Goal: Information Seeking & Learning: Learn about a topic

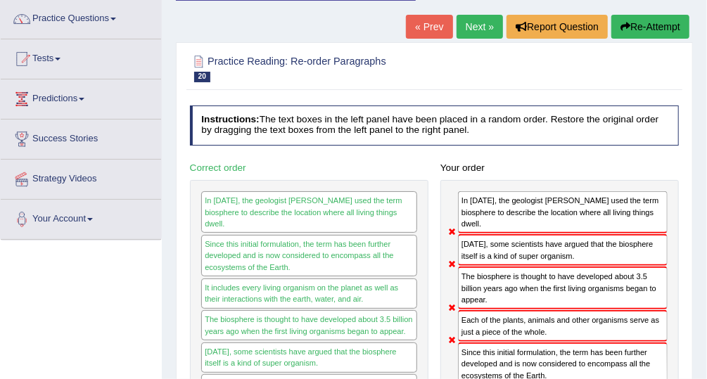
scroll to position [100, 0]
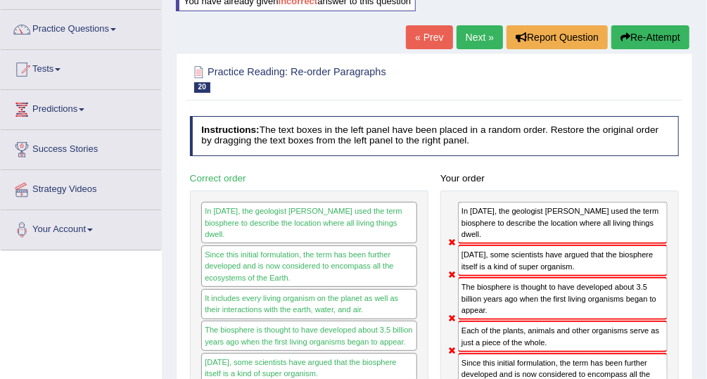
click at [485, 37] on link "Next »" at bounding box center [480, 37] width 46 height 24
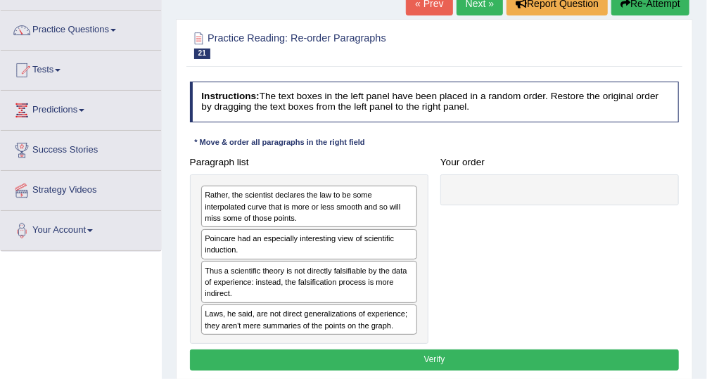
scroll to position [113, 0]
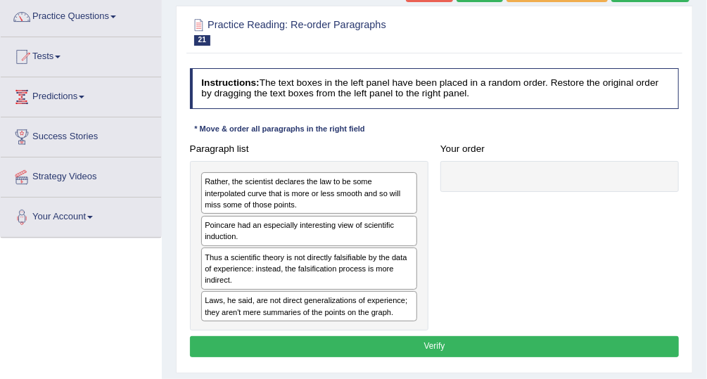
click at [348, 234] on div "Poincare had an especially interesting view of scientific induction." at bounding box center [309, 231] width 216 height 30
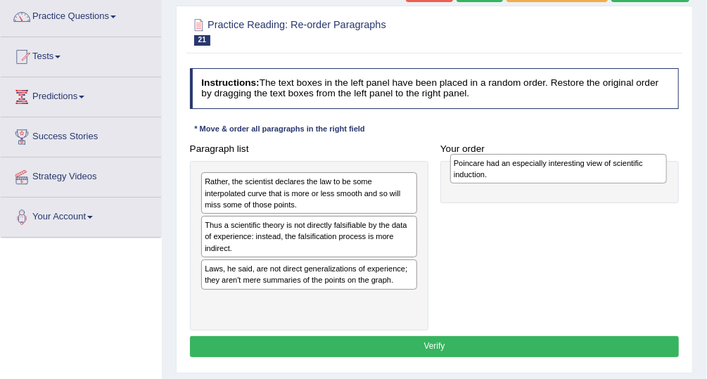
drag, startPoint x: 358, startPoint y: 228, endPoint x: 654, endPoint y: 169, distance: 302.1
click at [654, 169] on div "Poincare had an especially interesting view of scientific induction." at bounding box center [558, 169] width 217 height 30
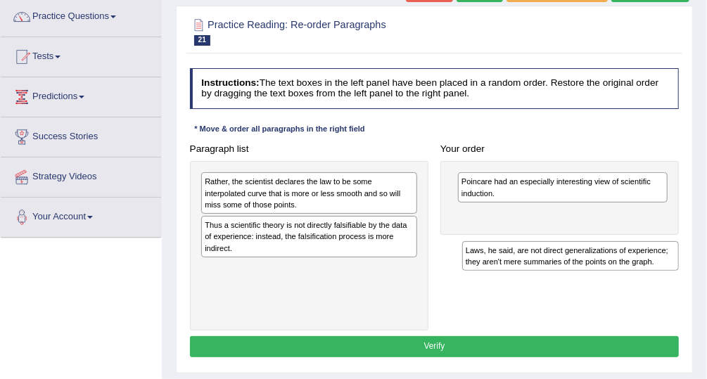
drag, startPoint x: 313, startPoint y: 280, endPoint x: 624, endPoint y: 294, distance: 310.7
click at [624, 294] on div "Paragraph list Rather, the scientist declares the law to be some interpolated c…" at bounding box center [435, 235] width 502 height 192
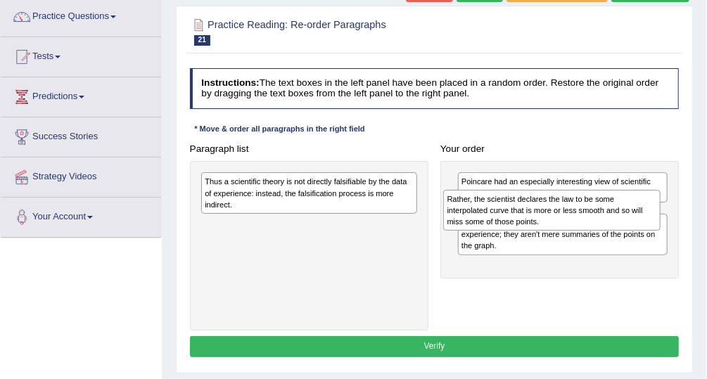
drag, startPoint x: 310, startPoint y: 199, endPoint x: 598, endPoint y: 226, distance: 289.1
click at [598, 226] on div "Rather, the scientist declares the law to be some interpolated curve that is mo…" at bounding box center [551, 210] width 217 height 41
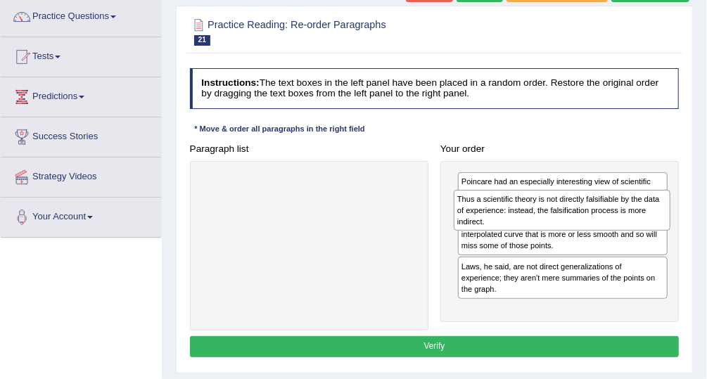
drag, startPoint x: 322, startPoint y: 193, endPoint x: 623, endPoint y: 220, distance: 301.7
click at [623, 220] on div "Thus a scientific theory is not directly falsifiable by the data of experience:…" at bounding box center [562, 210] width 217 height 41
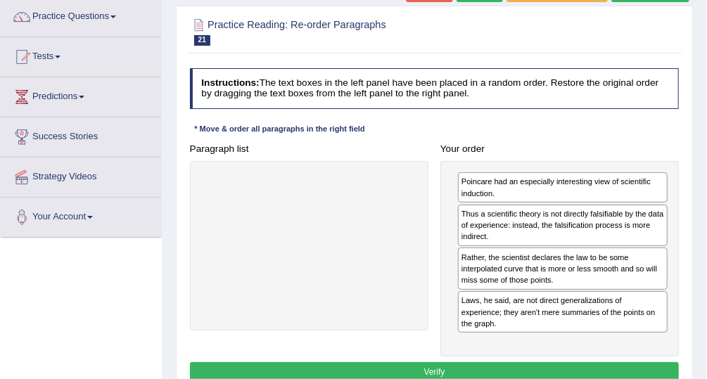
click at [489, 362] on button "Verify" at bounding box center [435, 372] width 490 height 20
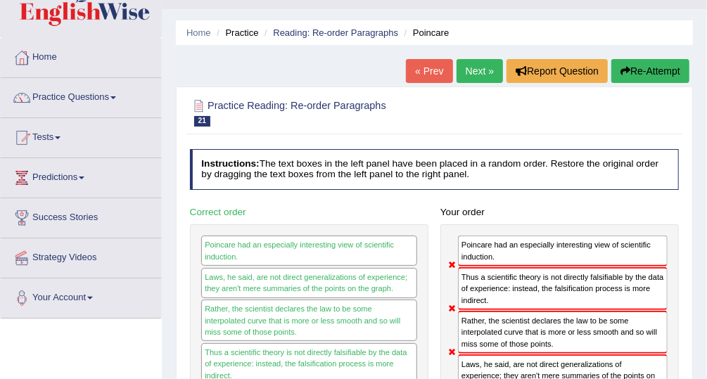
scroll to position [22, 0]
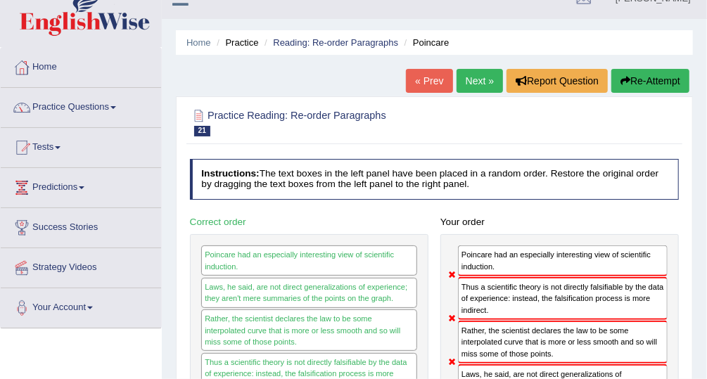
click at [483, 75] on link "Next »" at bounding box center [480, 81] width 46 height 24
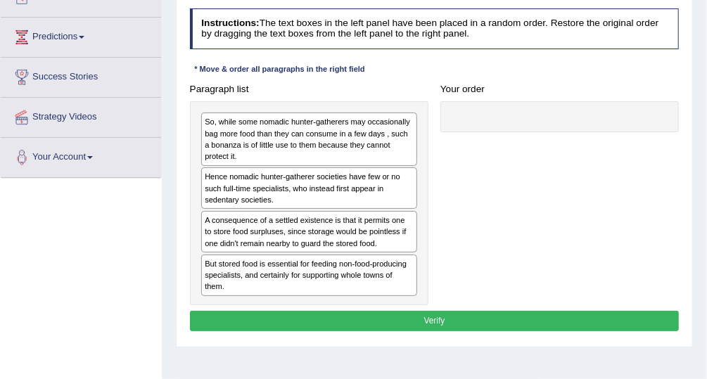
scroll to position [179, 0]
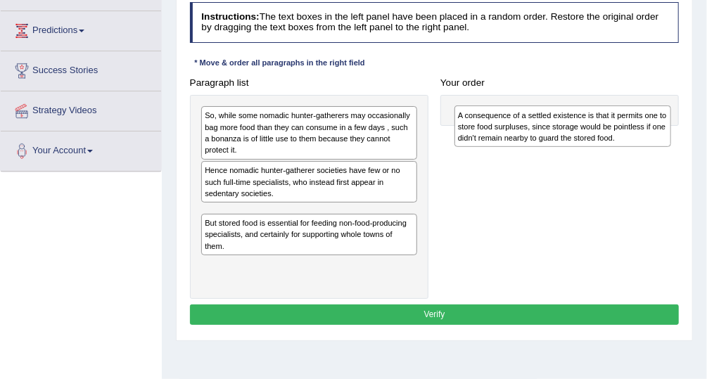
drag, startPoint x: 324, startPoint y: 230, endPoint x: 626, endPoint y: 138, distance: 315.0
click at [626, 138] on div "A consequence of a settled existence is that it permits one to store food surpl…" at bounding box center [563, 126] width 217 height 41
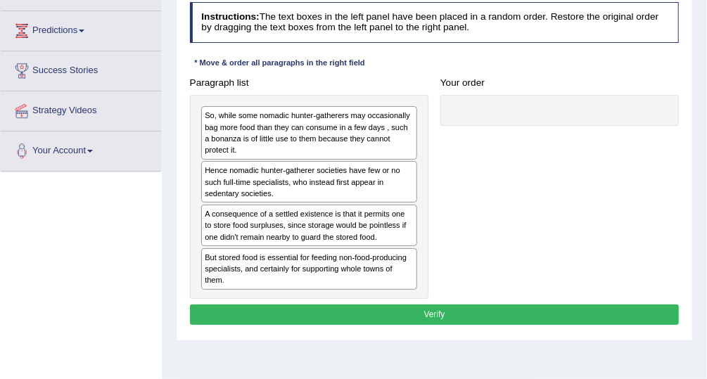
click at [296, 241] on div "A consequence of a settled existence is that it permits one to store food surpl…" at bounding box center [309, 226] width 216 height 42
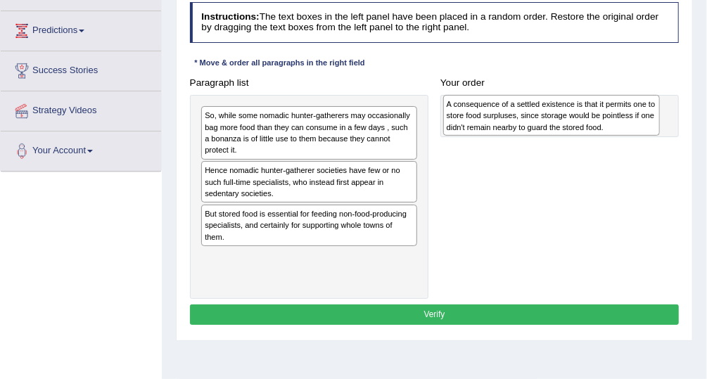
drag, startPoint x: 299, startPoint y: 231, endPoint x: 587, endPoint y: 126, distance: 306.4
click at [587, 126] on div "A consequence of a settled existence is that it permits one to store food surpl…" at bounding box center [551, 115] width 217 height 41
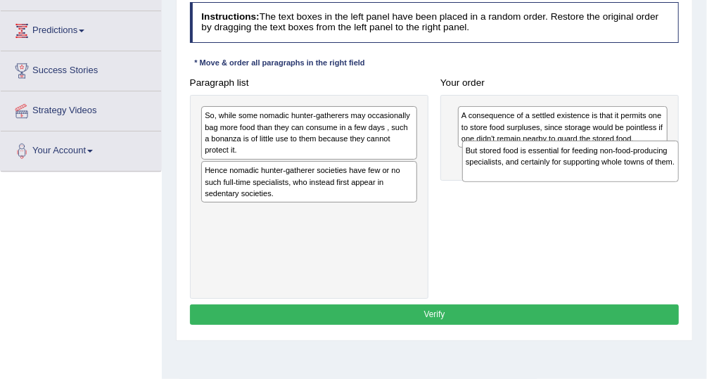
drag, startPoint x: 397, startPoint y: 233, endPoint x: 708, endPoint y: 184, distance: 315.0
click at [707, 184] on html "Toggle navigation Home Practice Questions Speaking Practice Read Aloud Repeat S…" at bounding box center [353, 10] width 707 height 379
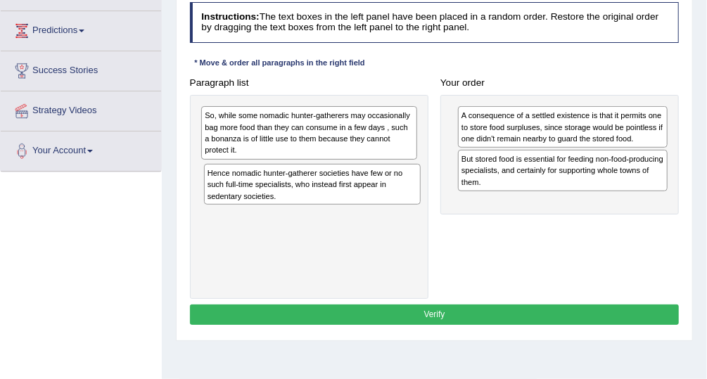
drag, startPoint x: 329, startPoint y: 189, endPoint x: 335, endPoint y: 207, distance: 19.1
click at [335, 207] on div "So, while some nomadic hunter-gatherers may occasionally bag more food than the…" at bounding box center [309, 197] width 239 height 204
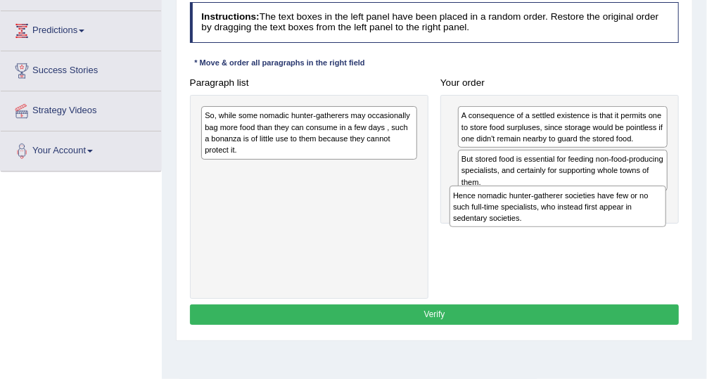
drag, startPoint x: 322, startPoint y: 189, endPoint x: 617, endPoint y: 235, distance: 299.2
click at [617, 235] on div "Paragraph list So, while some nomadic hunter-gatherers may occasionally bag mor…" at bounding box center [435, 185] width 502 height 227
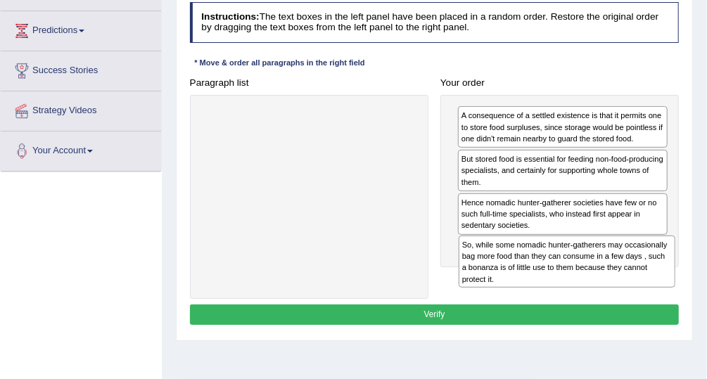
drag, startPoint x: 340, startPoint y: 139, endPoint x: 645, endPoint y: 296, distance: 343.7
click at [645, 296] on div "Instructions: The text boxes in the left panel have been placed in a random ord…" at bounding box center [434, 165] width 495 height 339
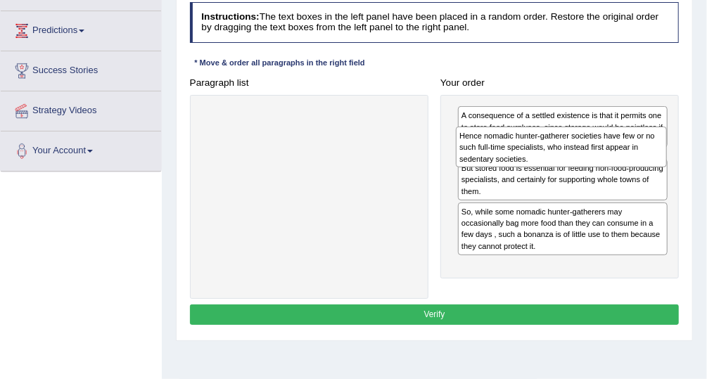
drag, startPoint x: 562, startPoint y: 217, endPoint x: 564, endPoint y: 162, distance: 55.6
click at [564, 162] on div "Hence nomadic hunter-gatherer societies have few or no such full-time specialis…" at bounding box center [561, 147] width 211 height 41
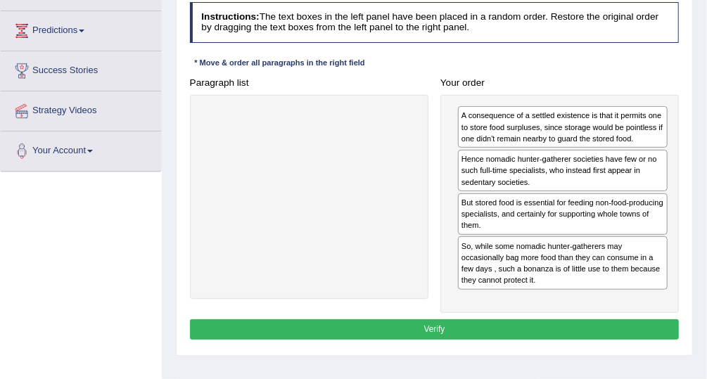
click at [474, 320] on button "Verify" at bounding box center [435, 330] width 490 height 20
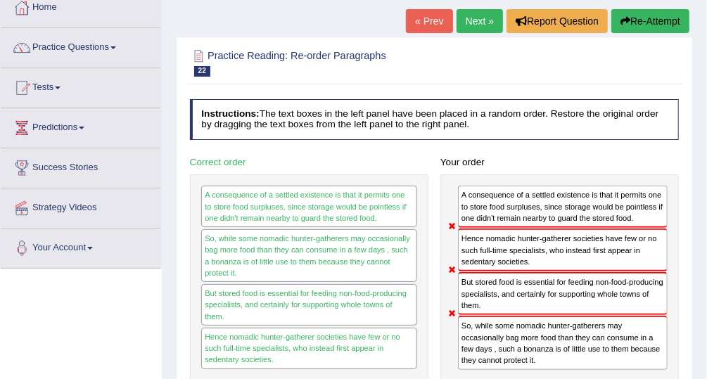
scroll to position [77, 0]
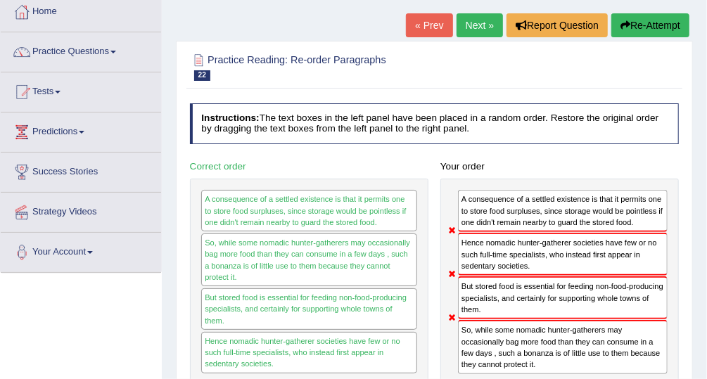
click at [479, 28] on link "Next »" at bounding box center [480, 25] width 46 height 24
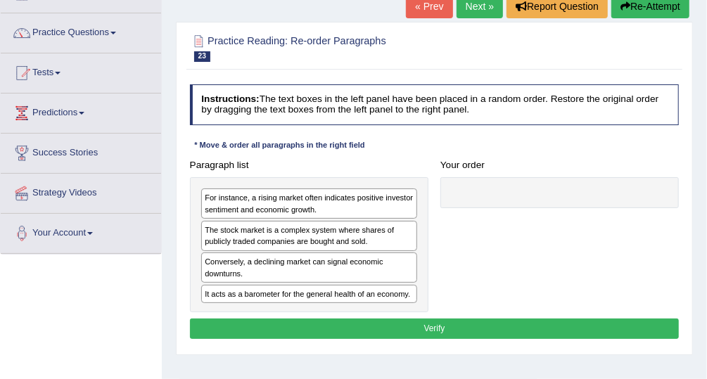
scroll to position [104, 0]
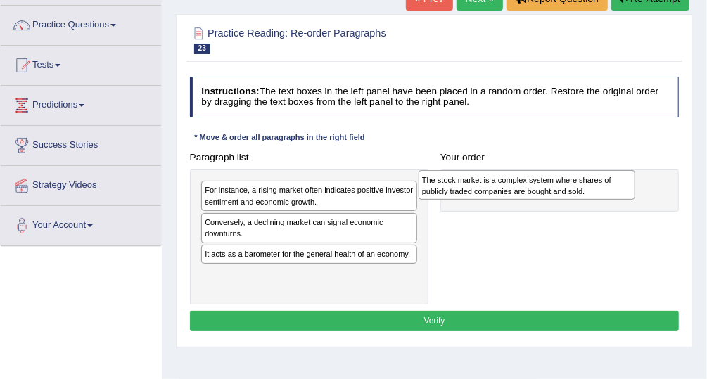
drag, startPoint x: 387, startPoint y: 233, endPoint x: 646, endPoint y: 196, distance: 261.7
click at [646, 196] on div "Paragraph list For instance, a rising market often indicates positive investor …" at bounding box center [435, 226] width 502 height 158
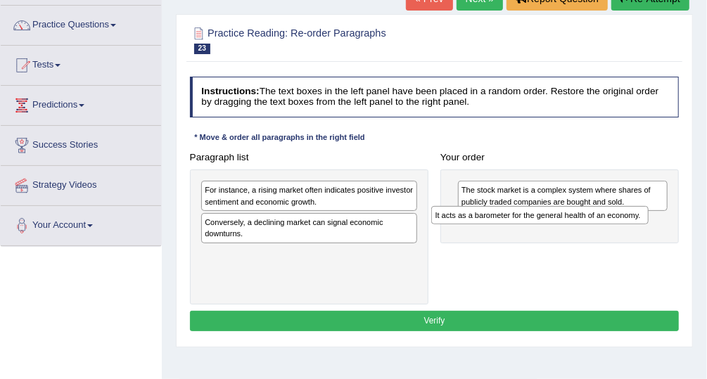
drag, startPoint x: 390, startPoint y: 258, endPoint x: 665, endPoint y: 231, distance: 276.5
click at [665, 231] on div "Paragraph list For instance, a rising market often indicates positive investor …" at bounding box center [435, 226] width 502 height 158
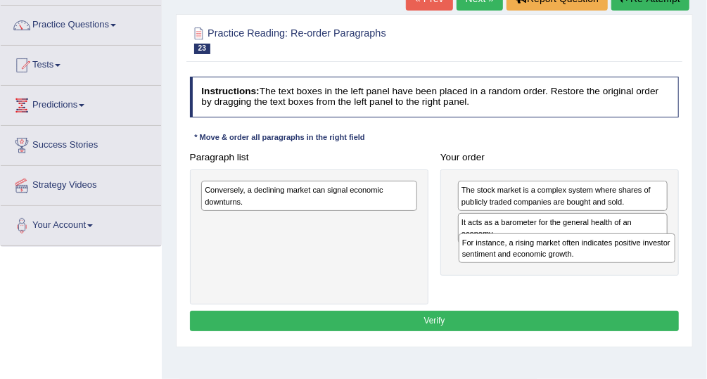
drag, startPoint x: 398, startPoint y: 202, endPoint x: 704, endPoint y: 270, distance: 313.7
click at [704, 270] on div "Home Practice Reading: Re-order Paragraphs Stock Market « Prev Next » Report Qu…" at bounding box center [434, 248] width 545 height 704
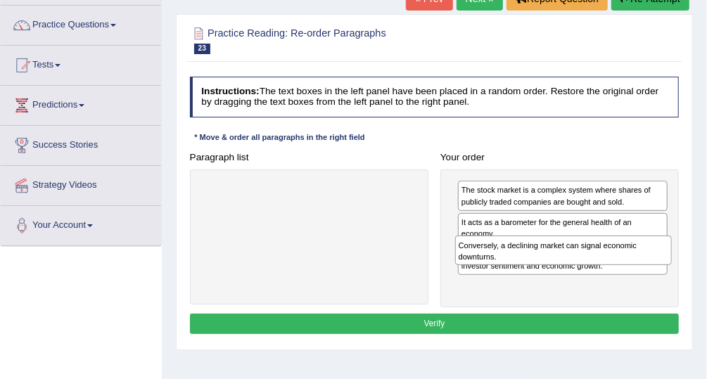
drag, startPoint x: 400, startPoint y: 203, endPoint x: 702, endPoint y: 274, distance: 310.2
click at [702, 274] on div "Home Practice Reading: Re-order Paragraphs Stock Market « Prev Next » Report Qu…" at bounding box center [434, 248] width 545 height 704
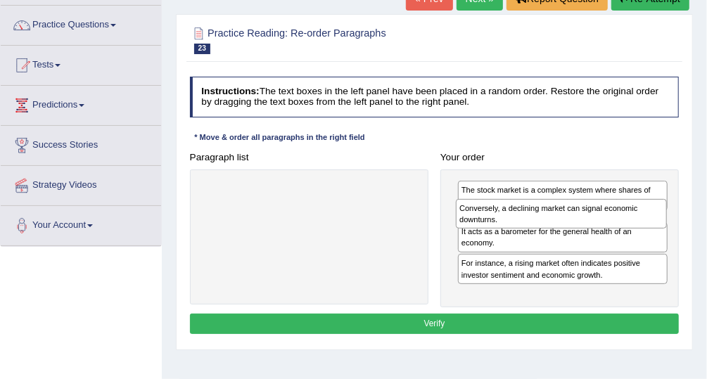
drag, startPoint x: 553, startPoint y: 293, endPoint x: 555, endPoint y: 227, distance: 66.9
click at [555, 227] on div "Conversely, a declining market can signal economic downturns." at bounding box center [561, 214] width 211 height 30
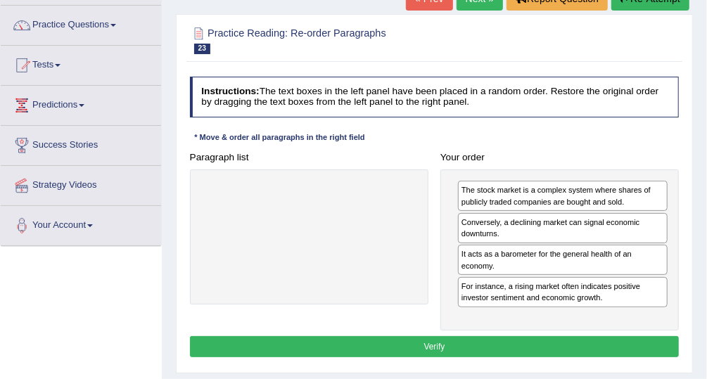
click at [500, 341] on button "Verify" at bounding box center [435, 346] width 490 height 20
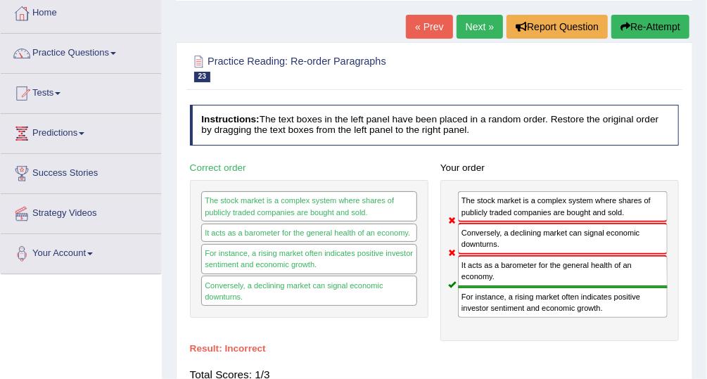
scroll to position [78, 0]
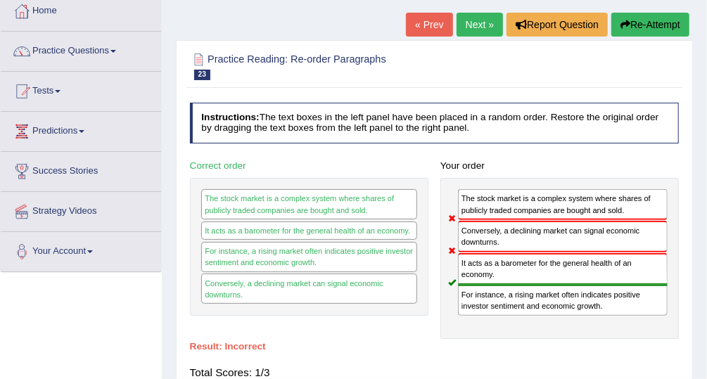
click at [479, 23] on link "Next »" at bounding box center [480, 25] width 46 height 24
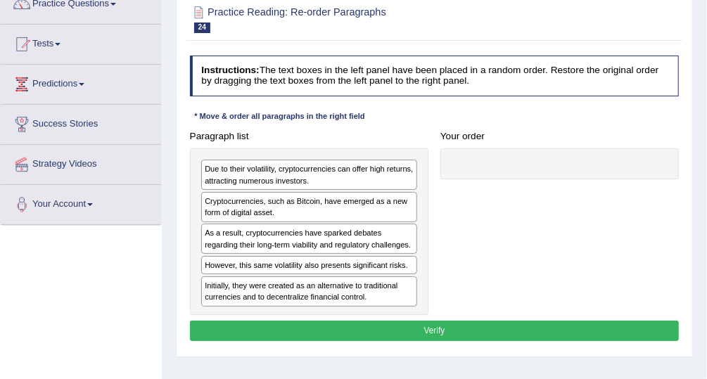
scroll to position [135, 0]
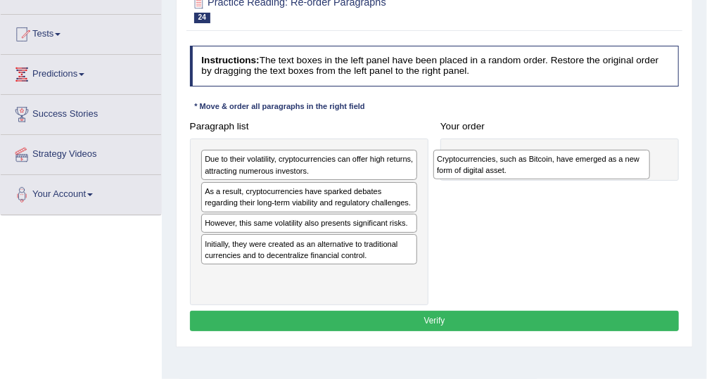
drag, startPoint x: 320, startPoint y: 198, endPoint x: 595, endPoint y: 172, distance: 277.2
click at [595, 172] on div "Cryptocurrencies, such as Bitcoin, have emerged as a new form of digital asset." at bounding box center [542, 165] width 217 height 30
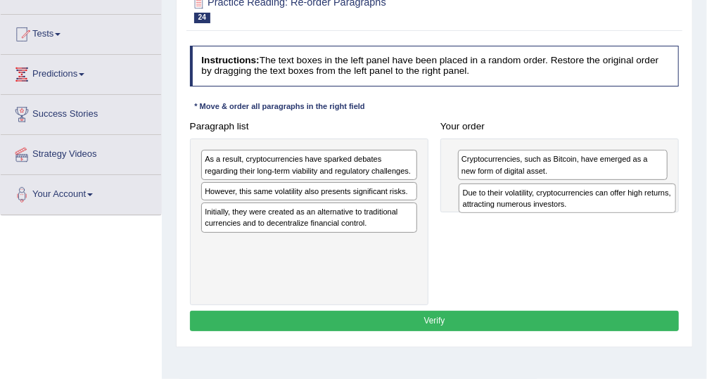
drag, startPoint x: 359, startPoint y: 172, endPoint x: 665, endPoint y: 217, distance: 309.6
click at [665, 217] on div "Paragraph list Due to their volatility, cryptocurrencies can offer high returns…" at bounding box center [435, 210] width 502 height 189
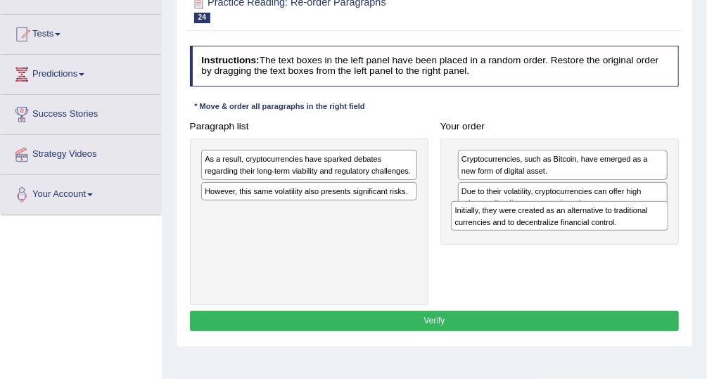
drag, startPoint x: 351, startPoint y: 222, endPoint x: 650, endPoint y: 237, distance: 299.5
click at [650, 237] on div "Paragraph list As a result, cryptocurrencies have sparked debates regarding the…" at bounding box center [435, 210] width 502 height 189
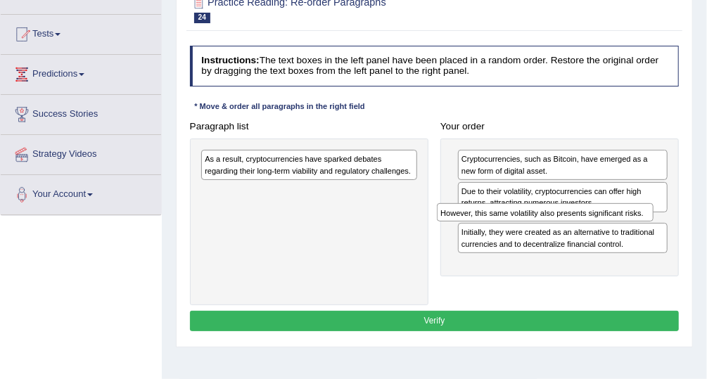
drag, startPoint x: 389, startPoint y: 191, endPoint x: 670, endPoint y: 229, distance: 283.3
click at [670, 229] on div "Paragraph list As a result, cryptocurrencies have sparked debates regarding the…" at bounding box center [435, 210] width 502 height 189
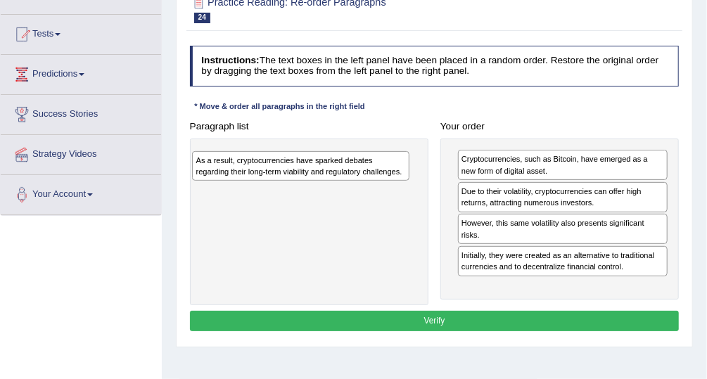
drag, startPoint x: 324, startPoint y: 163, endPoint x: 317, endPoint y: 171, distance: 10.5
click at [317, 171] on div "As a result, cryptocurrencies have sparked debates regarding their long-term vi…" at bounding box center [300, 166] width 217 height 30
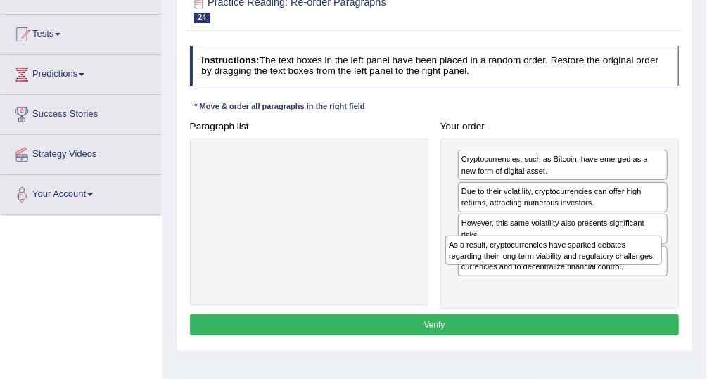
drag, startPoint x: 317, startPoint y: 171, endPoint x: 607, endPoint y: 278, distance: 309.7
click at [607, 278] on div "Paragraph list As a result, cryptocurrencies have sparked debates regarding the…" at bounding box center [435, 212] width 502 height 193
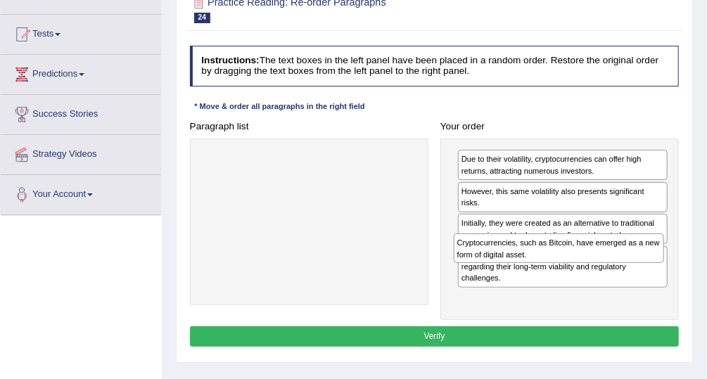
drag, startPoint x: 557, startPoint y: 169, endPoint x: 556, endPoint y: 274, distance: 104.9
click at [556, 274] on div "Cryptocurrencies, such as Bitcoin, have emerged as a new form of digital asset.…" at bounding box center [560, 230] width 239 height 182
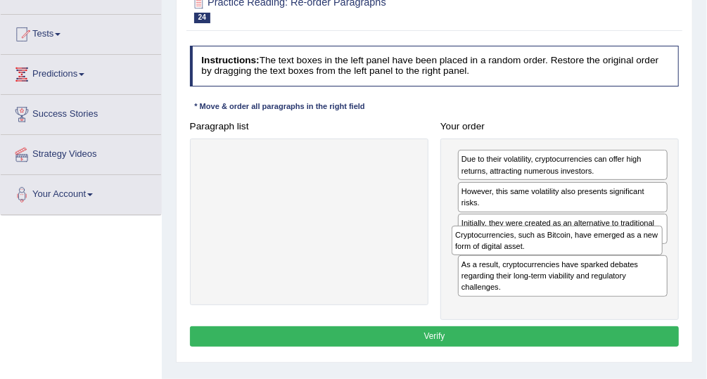
drag, startPoint x: 538, startPoint y: 308, endPoint x: 535, endPoint y: 267, distance: 41.6
click at [535, 267] on div "Due to their volatility, cryptocurrencies can offer high returns, attracting nu…" at bounding box center [560, 230] width 239 height 182
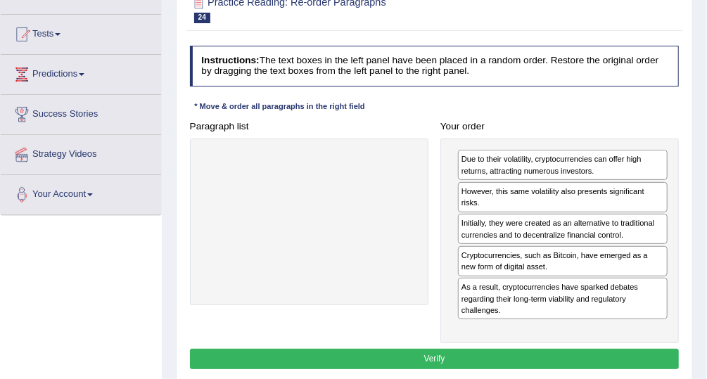
click at [497, 361] on button "Verify" at bounding box center [435, 359] width 490 height 20
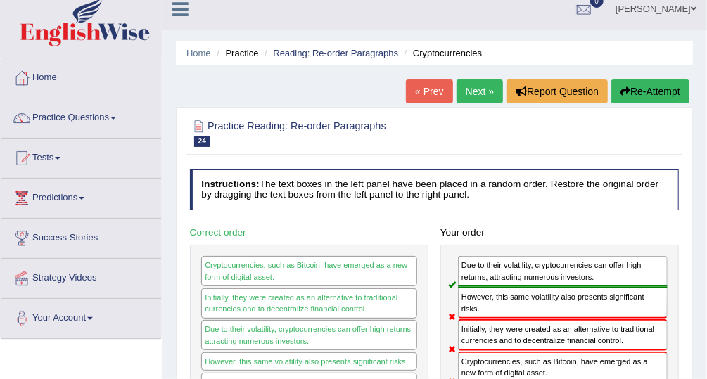
scroll to position [12, 0]
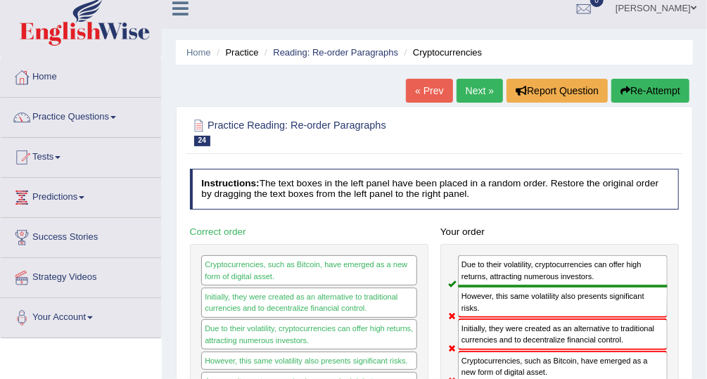
click at [474, 94] on link "Next »" at bounding box center [480, 91] width 46 height 24
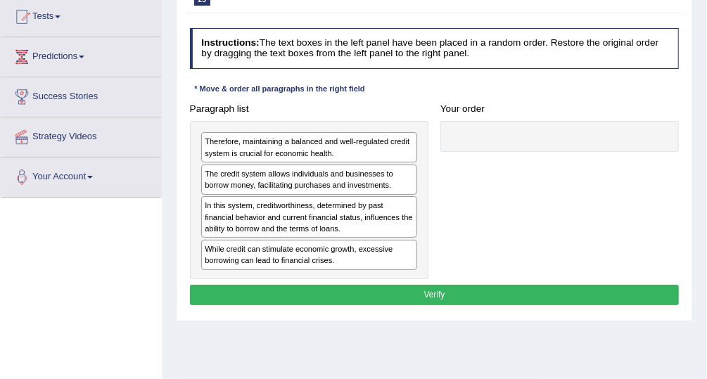
scroll to position [135, 0]
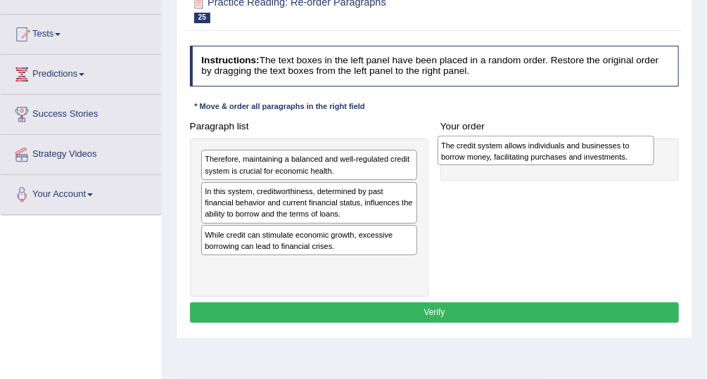
drag, startPoint x: 403, startPoint y: 194, endPoint x: 684, endPoint y: 153, distance: 284.6
click at [684, 153] on div "Paragraph list Therefore, maintaining a balanced and well-regulated credit syst…" at bounding box center [435, 206] width 502 height 181
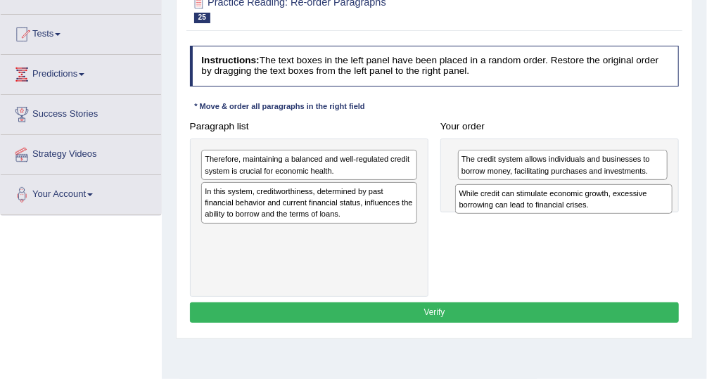
drag, startPoint x: 398, startPoint y: 243, endPoint x: 701, endPoint y: 215, distance: 303.9
click at [701, 215] on div "Home Practice Reading: Re-order Paragraphs Credit System « Prev Next » Report Q…" at bounding box center [434, 217] width 545 height 704
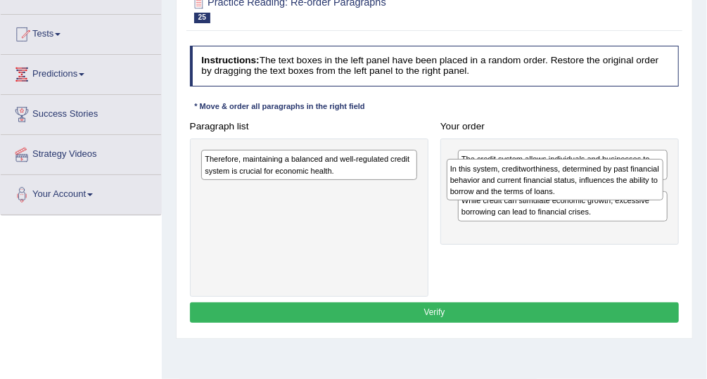
drag, startPoint x: 396, startPoint y: 211, endPoint x: 688, endPoint y: 197, distance: 292.4
click at [688, 197] on div "Practice Reading: Re-order Paragraphs 25 Credit System Instructions: The text b…" at bounding box center [434, 161] width 517 height 356
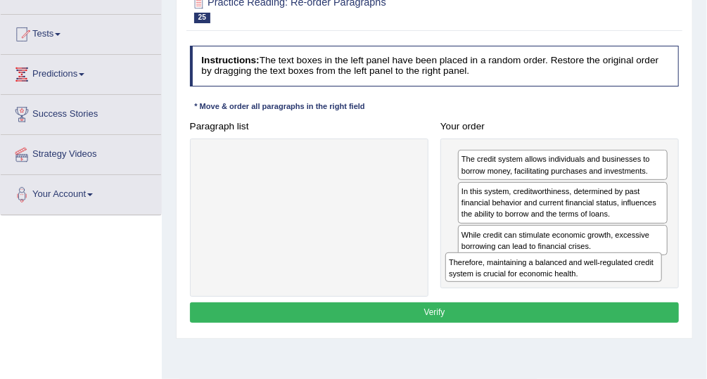
drag, startPoint x: 333, startPoint y: 168, endPoint x: 629, endPoint y: 301, distance: 324.2
click at [629, 301] on div "Instructions: The text boxes in the left panel have been placed in a random ord…" at bounding box center [434, 186] width 495 height 293
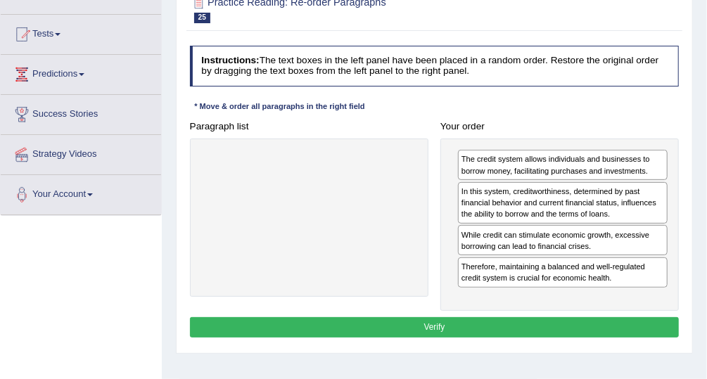
click at [544, 322] on button "Verify" at bounding box center [435, 327] width 490 height 20
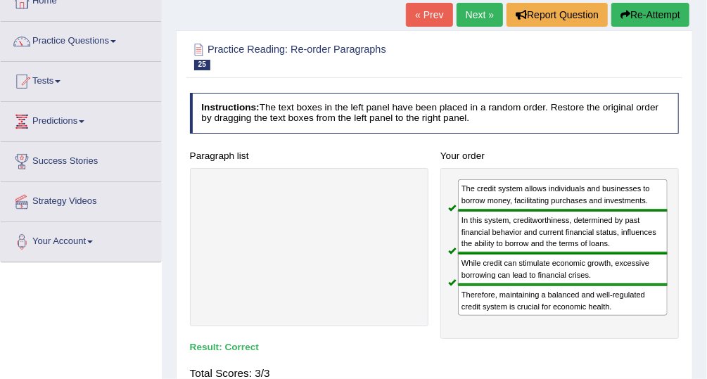
scroll to position [80, 0]
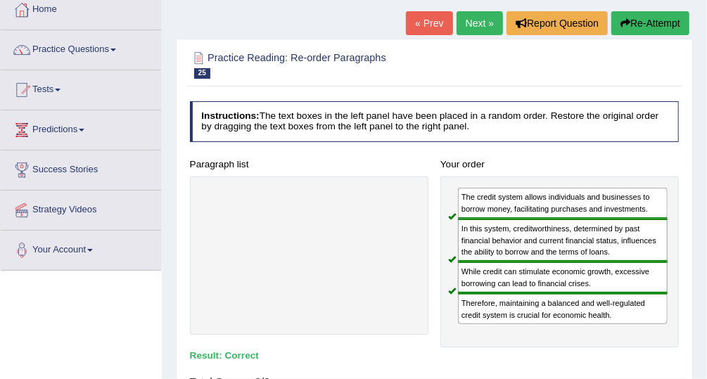
click at [488, 23] on link "Next »" at bounding box center [480, 23] width 46 height 24
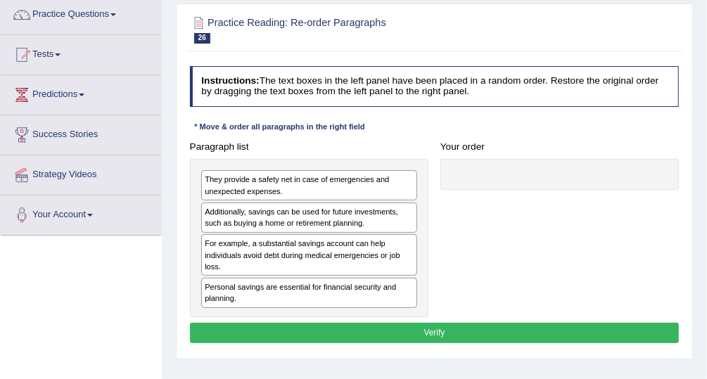
scroll to position [116, 0]
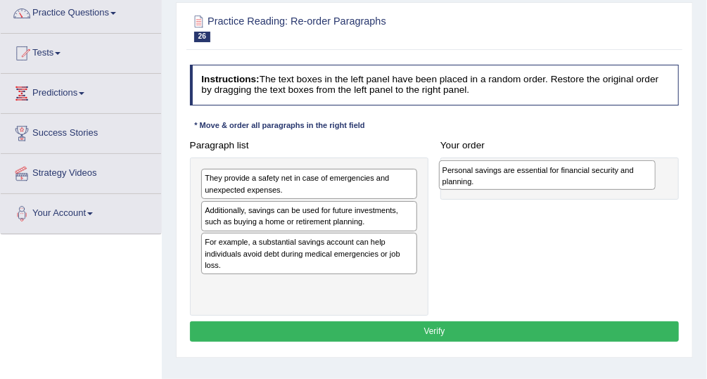
drag, startPoint x: 390, startPoint y: 290, endPoint x: 673, endPoint y: 181, distance: 303.2
click at [673, 181] on div "Paragraph list They provide a safety net in case of emergencies and unexpected …" at bounding box center [435, 225] width 502 height 181
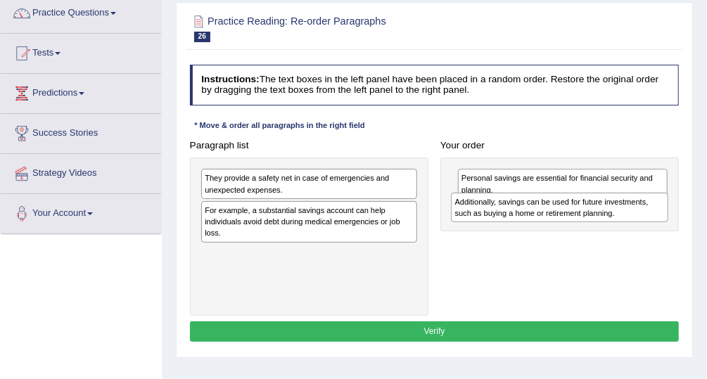
drag, startPoint x: 388, startPoint y: 220, endPoint x: 686, endPoint y: 223, distance: 297.7
click at [686, 223] on div "Practice Reading: Re-order Paragraphs 26 Personal Savings Instructions: The tex…" at bounding box center [434, 180] width 517 height 356
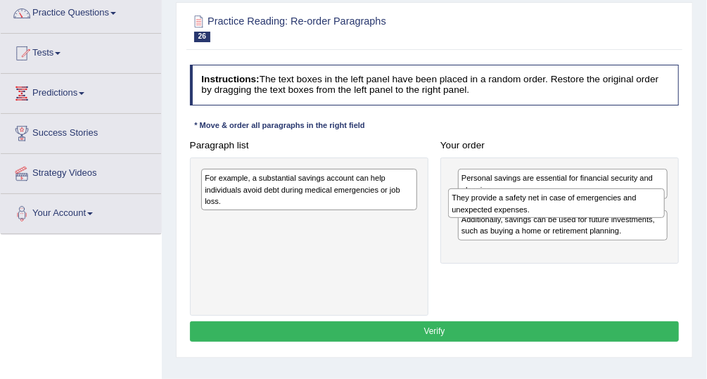
drag, startPoint x: 389, startPoint y: 190, endPoint x: 683, endPoint y: 220, distance: 295.7
click at [683, 220] on div "Paragraph list They provide a safety net in case of emergencies and unexpected …" at bounding box center [435, 225] width 502 height 181
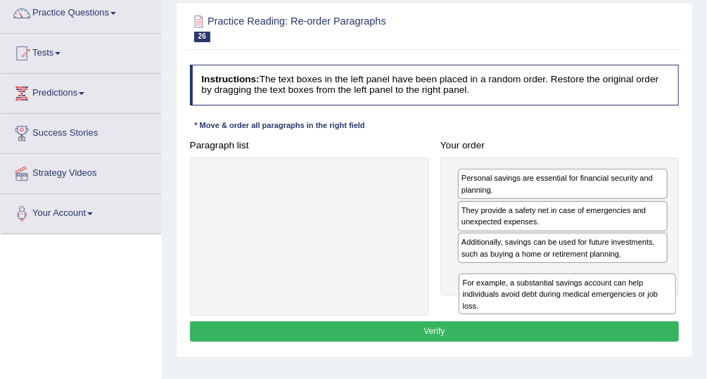
drag, startPoint x: 352, startPoint y: 198, endPoint x: 657, endPoint y: 341, distance: 336.3
click at [657, 341] on div "Instructions: The text boxes in the left panel have been placed in a random ord…" at bounding box center [434, 205] width 495 height 293
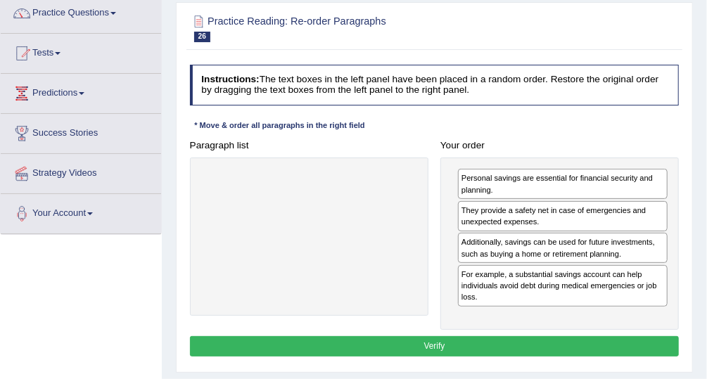
click at [584, 341] on button "Verify" at bounding box center [435, 346] width 490 height 20
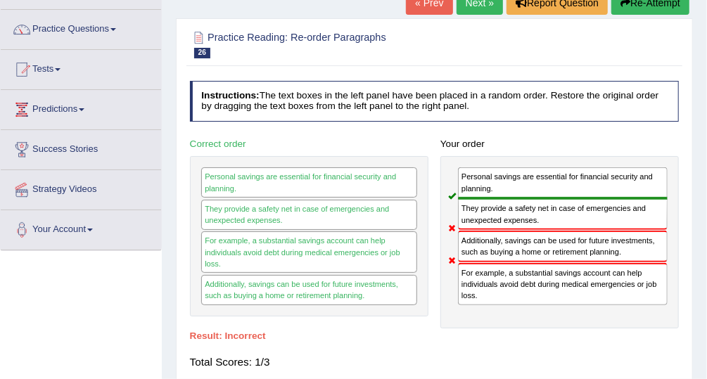
scroll to position [101, 0]
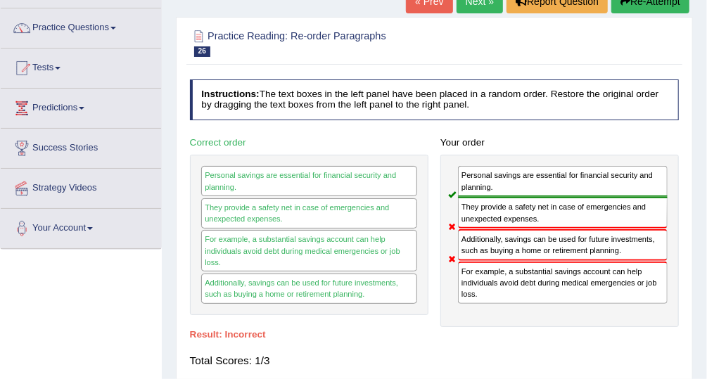
click at [484, 2] on link "Next »" at bounding box center [480, 1] width 46 height 24
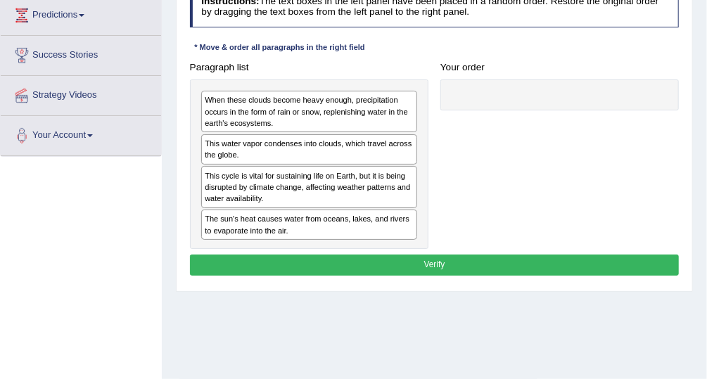
scroll to position [182, 0]
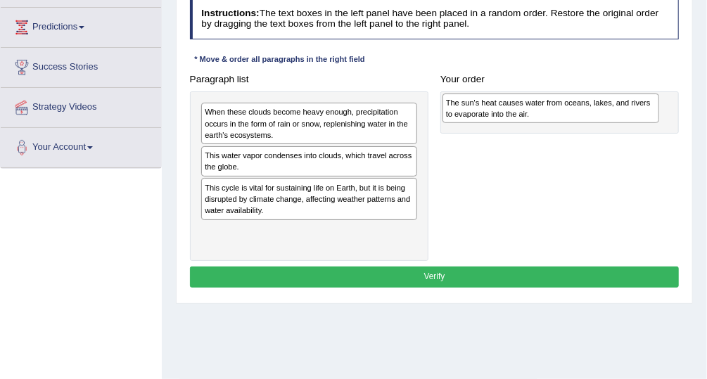
drag, startPoint x: 352, startPoint y: 241, endPoint x: 639, endPoint y: 119, distance: 311.9
click at [639, 119] on div "The sun's heat causes water from oceans, lakes, and rivers to evaporate into th…" at bounding box center [551, 109] width 217 height 30
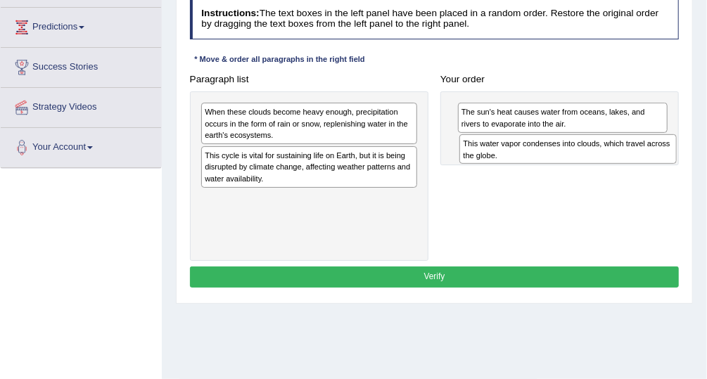
drag, startPoint x: 349, startPoint y: 166, endPoint x: 657, endPoint y: 168, distance: 307.6
click at [657, 168] on div "Paragraph list When these clouds become heavy enough, precipitation occurs in t…" at bounding box center [435, 165] width 502 height 192
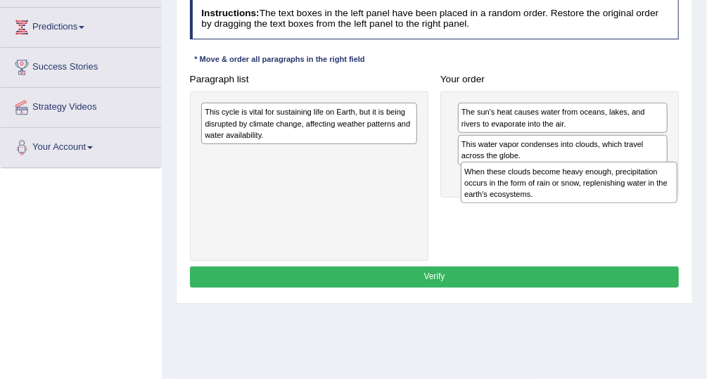
drag, startPoint x: 278, startPoint y: 116, endPoint x: 587, endPoint y: 193, distance: 318.4
click at [587, 193] on div "When these clouds become heavy enough, precipitation occurs in the form of rain…" at bounding box center [569, 182] width 217 height 41
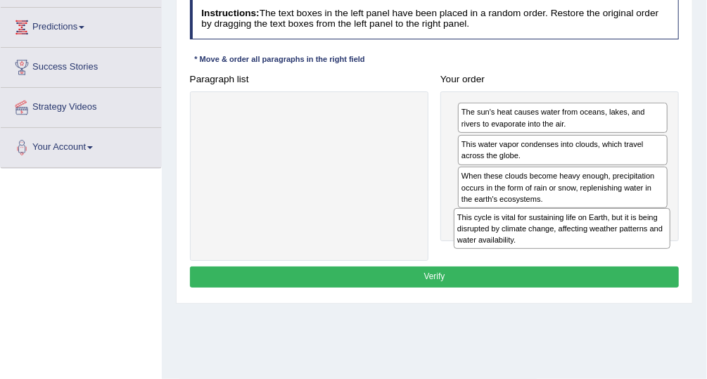
drag, startPoint x: 340, startPoint y: 117, endPoint x: 640, endPoint y: 248, distance: 327.8
click at [640, 248] on div "Paragraph list This cycle is vital for sustaining life on Earth, but it is bein…" at bounding box center [435, 165] width 502 height 192
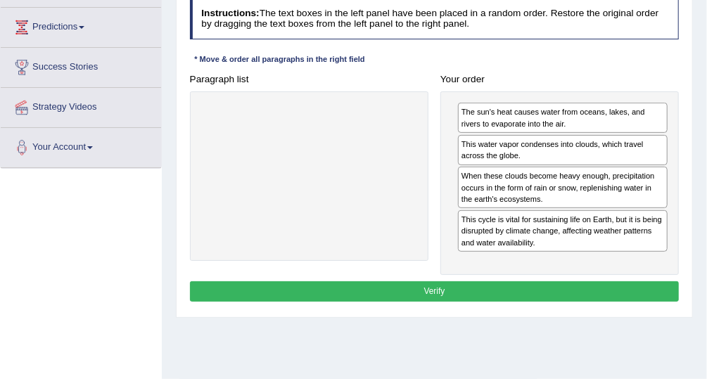
click at [510, 291] on button "Verify" at bounding box center [435, 292] width 490 height 20
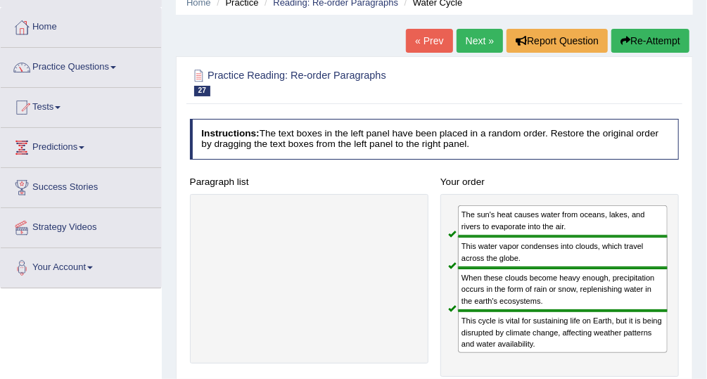
scroll to position [56, 0]
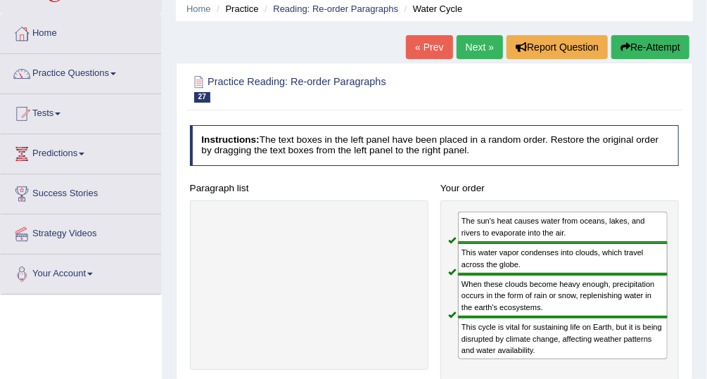
click at [483, 48] on link "Next »" at bounding box center [480, 47] width 46 height 24
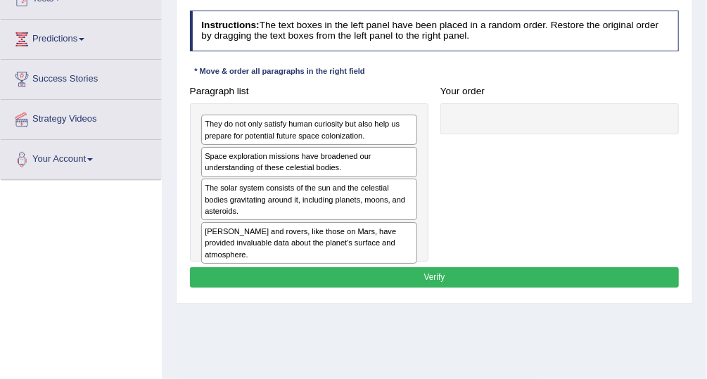
scroll to position [165, 0]
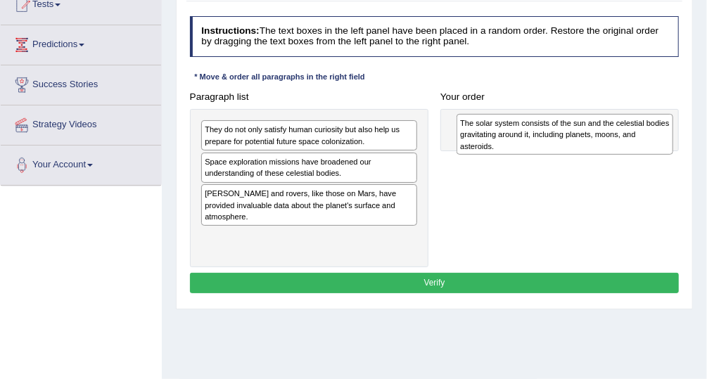
drag, startPoint x: 277, startPoint y: 199, endPoint x: 581, endPoint y: 135, distance: 310.7
click at [581, 135] on div "The solar system consists of the sun and the celestial bodies gravitating aroun…" at bounding box center [565, 134] width 217 height 41
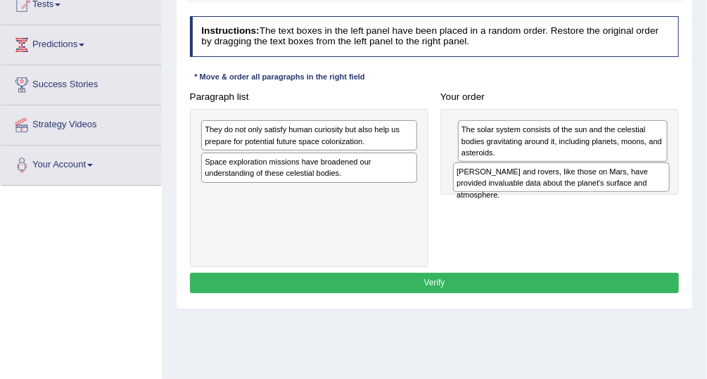
drag, startPoint x: 398, startPoint y: 197, endPoint x: 698, endPoint y: 190, distance: 299.9
click at [698, 190] on div "Home Practice Reading: Re-order Paragraphs Solar System 1 « Prev Next » Report …" at bounding box center [434, 187] width 545 height 704
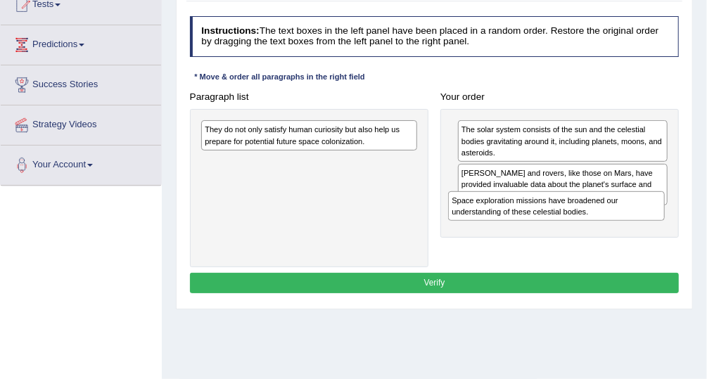
drag, startPoint x: 405, startPoint y: 172, endPoint x: 702, endPoint y: 231, distance: 302.7
click at [702, 231] on div "Home Practice Reading: Re-order Paragraphs Solar System 1 « Prev Next » Report …" at bounding box center [434, 187] width 545 height 704
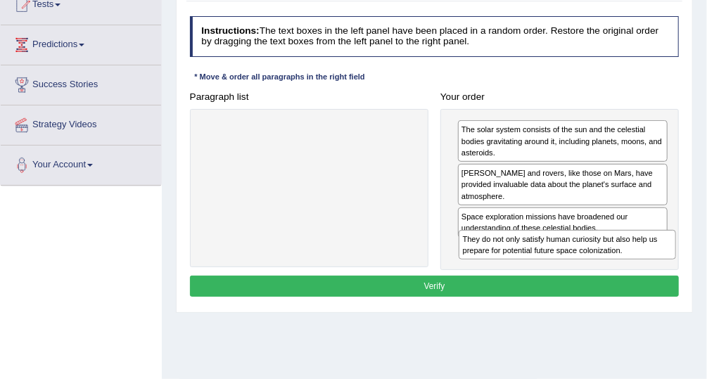
drag, startPoint x: 343, startPoint y: 129, endPoint x: 650, endPoint y: 263, distance: 335.0
click at [650, 263] on div "Paragraph list They do not only satisfy human curiosity but also help us prepar…" at bounding box center [435, 179] width 502 height 184
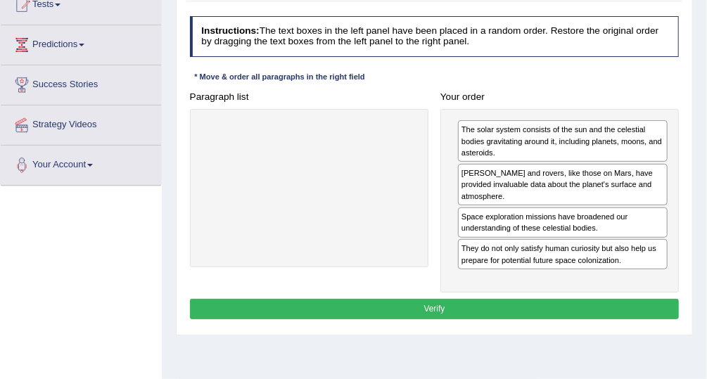
click at [586, 299] on button "Verify" at bounding box center [435, 309] width 490 height 20
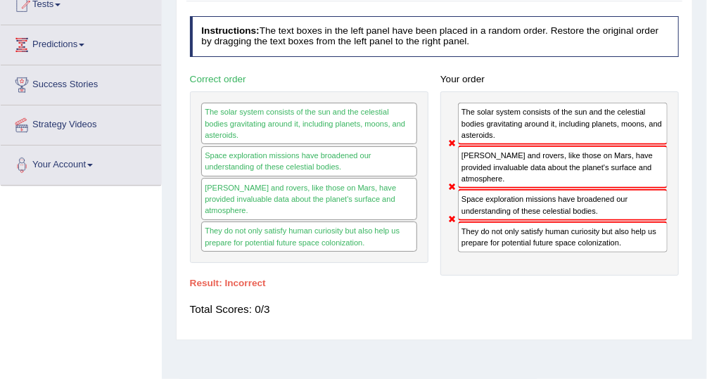
click at [408, 296] on div "Total Scores: 0/3" at bounding box center [435, 310] width 490 height 29
click at [413, 261] on div "Paragraph list Correct order The solar system consists of the sun and the celes…" at bounding box center [435, 172] width 502 height 207
